Goal: Find specific page/section: Find specific page/section

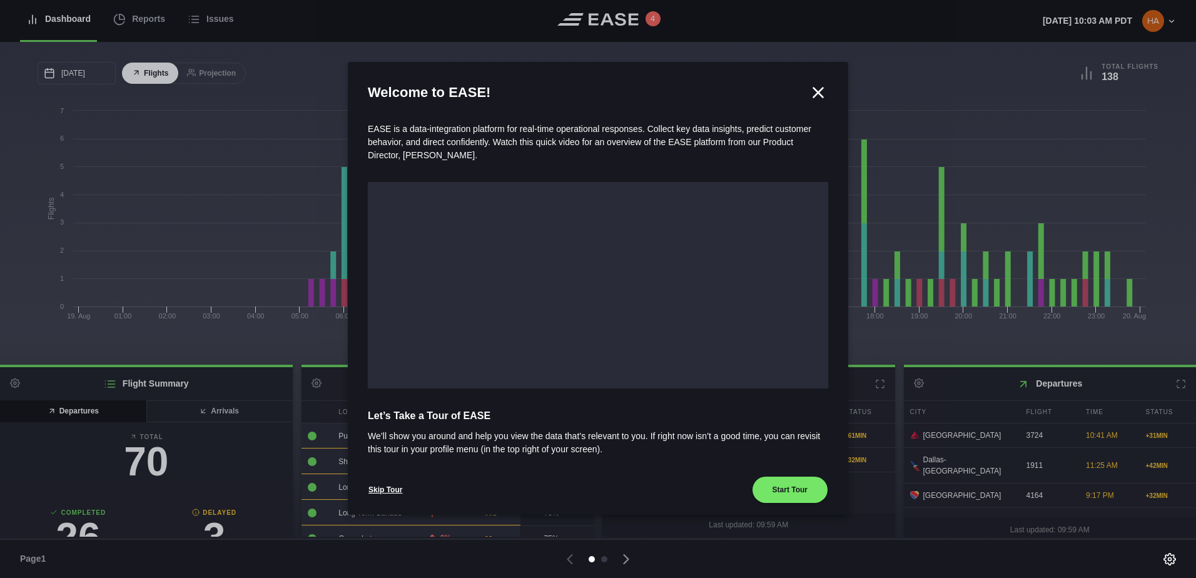
click at [819, 94] on icon at bounding box center [818, 92] width 19 height 19
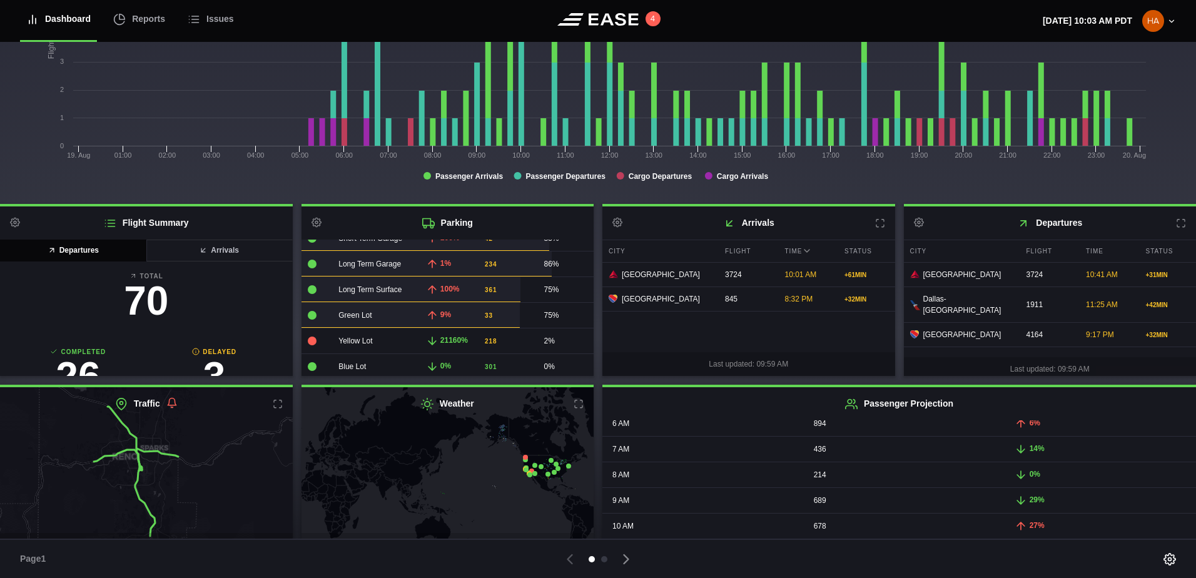
scroll to position [180, 0]
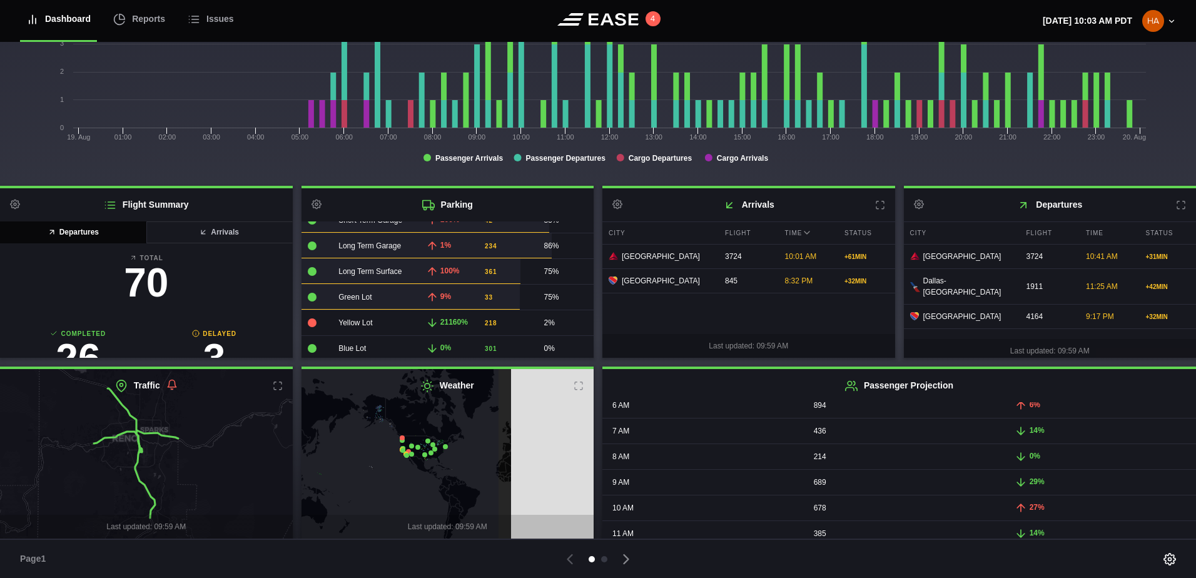
drag, startPoint x: 512, startPoint y: 470, endPoint x: 389, endPoint y: 469, distance: 123.3
click at [389, 469] on icon at bounding box center [324, 452] width 353 height 207
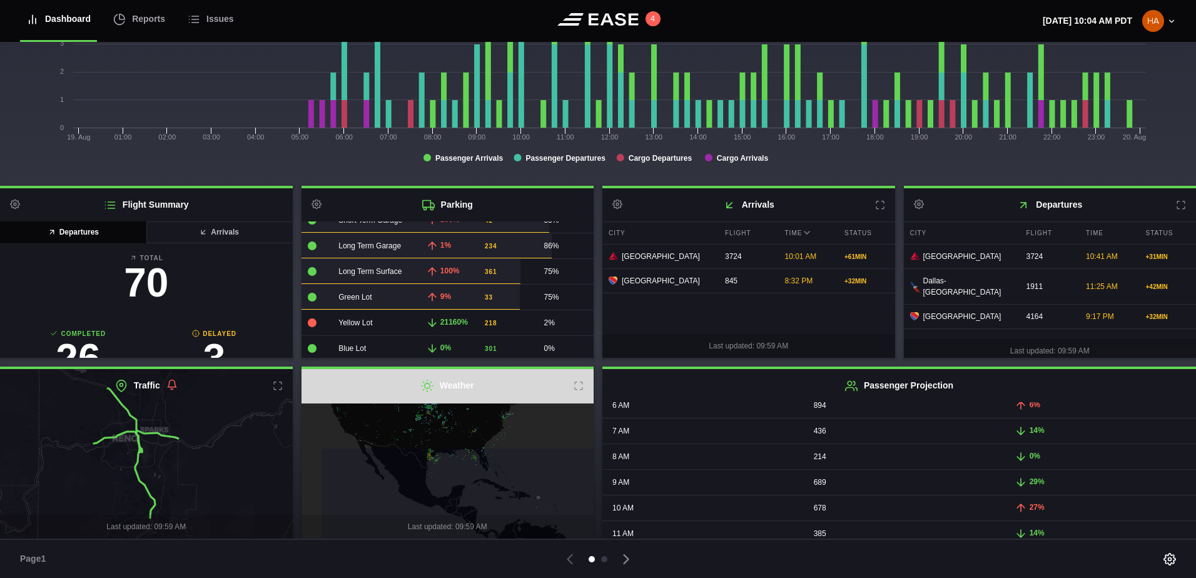
drag, startPoint x: 433, startPoint y: 412, endPoint x: 483, endPoint y: 510, distance: 110.3
click at [483, 510] on icon at bounding box center [496, 550] width 353 height 207
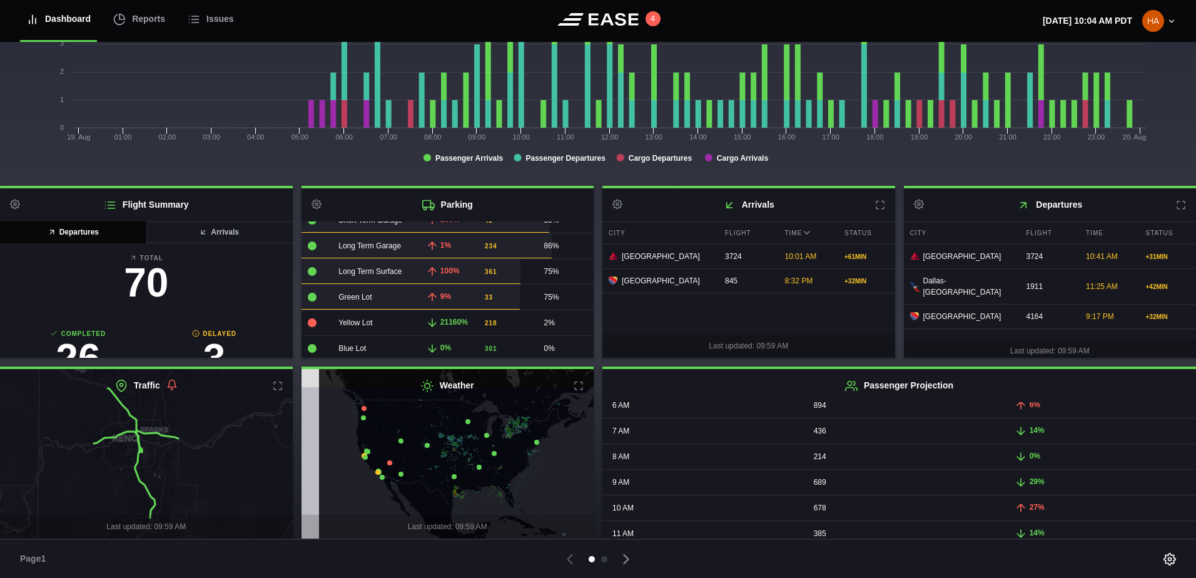
drag, startPoint x: 407, startPoint y: 441, endPoint x: 431, endPoint y: 475, distance: 41.3
click at [431, 475] on icon at bounding box center [471, 488] width 353 height 207
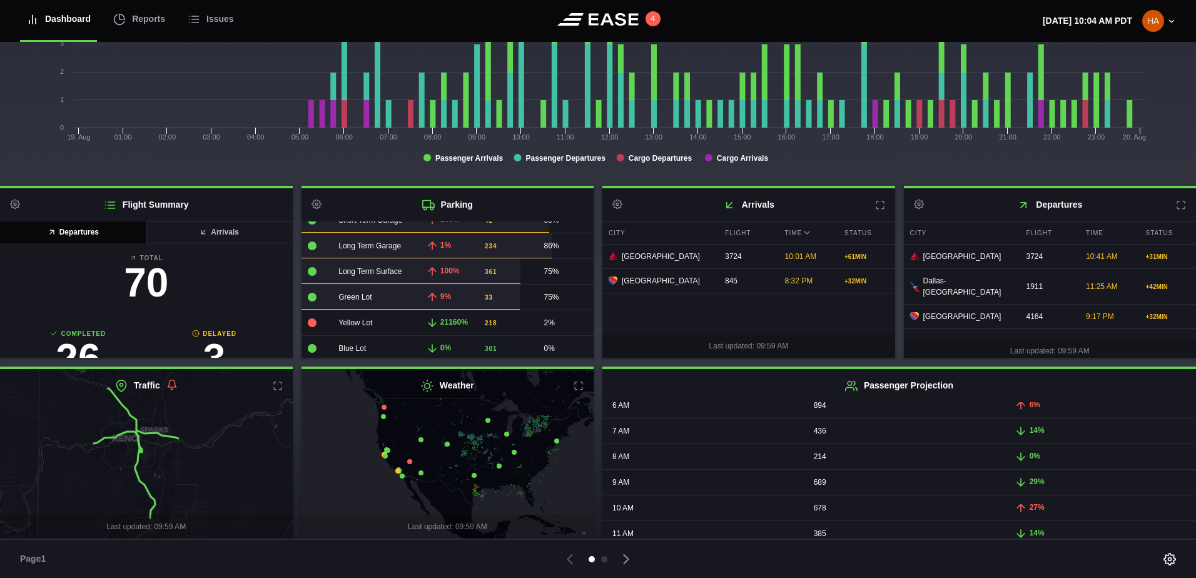
click at [497, 467] on icon at bounding box center [499, 466] width 5 height 5
click at [471, 474] on icon at bounding box center [447, 453] width 353 height 207
